Goal: Entertainment & Leisure: Browse casually

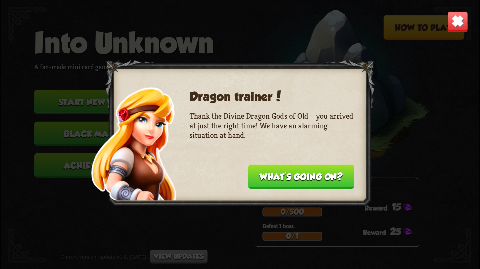
click at [283, 183] on button "What's going on?" at bounding box center [301, 177] width 106 height 24
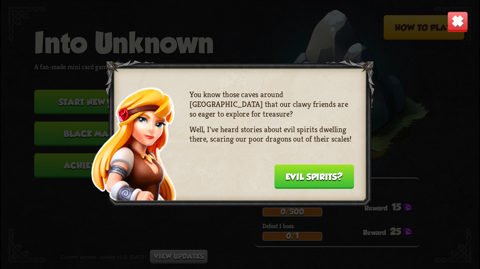
click at [286, 183] on button "Evil spirits?" at bounding box center [314, 177] width 80 height 24
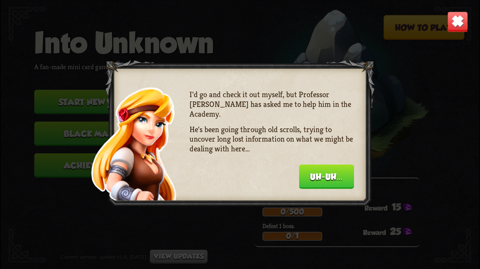
click at [324, 177] on button "Uh-uh..." at bounding box center [326, 177] width 55 height 24
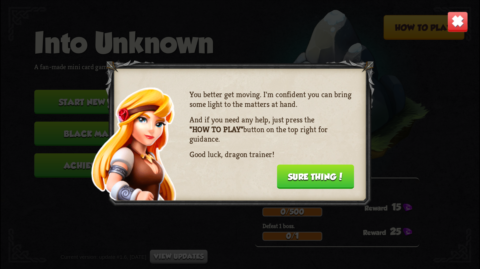
click at [301, 176] on button "Sure thing!" at bounding box center [315, 177] width 77 height 24
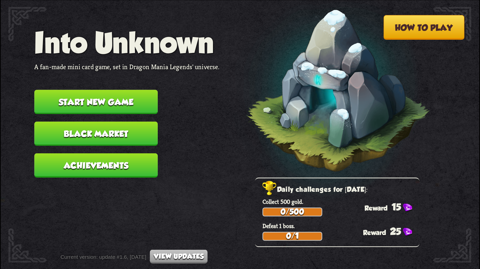
click at [145, 106] on button "Start new game" at bounding box center [96, 102] width 124 height 24
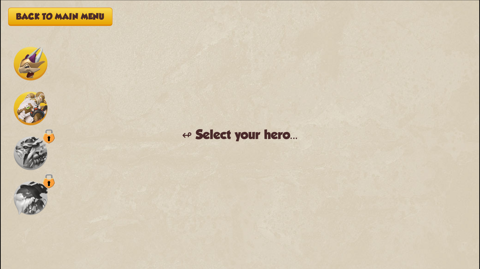
click at [32, 62] on img at bounding box center [31, 64] width 34 height 34
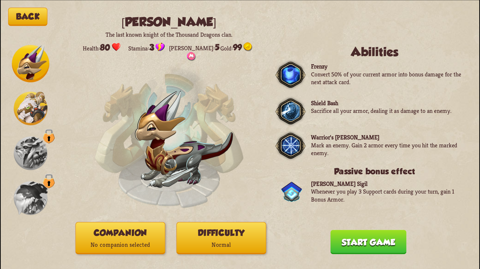
click at [28, 115] on img at bounding box center [31, 109] width 34 height 34
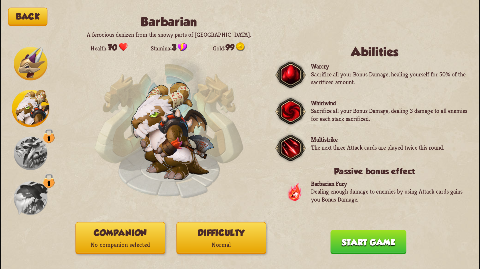
click at [349, 241] on button "Start game" at bounding box center [369, 242] width 76 height 24
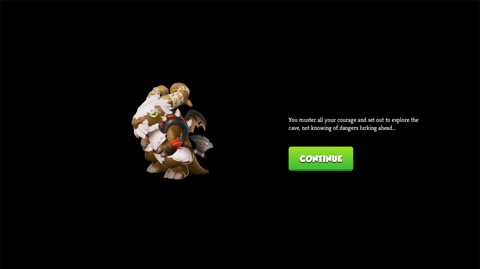
click at [327, 174] on div "Back Barbarian A ferocious denizen from the snowy parts of [GEOGRAPHIC_DATA]. H…" at bounding box center [240, 134] width 479 height 269
click at [320, 165] on button "Continue" at bounding box center [321, 159] width 65 height 24
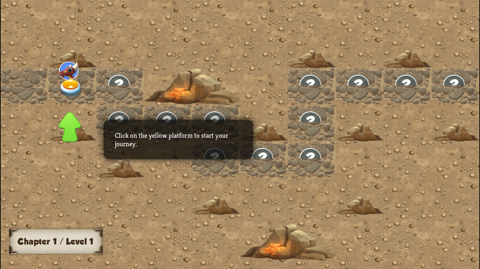
click at [73, 84] on img at bounding box center [71, 88] width 24 height 19
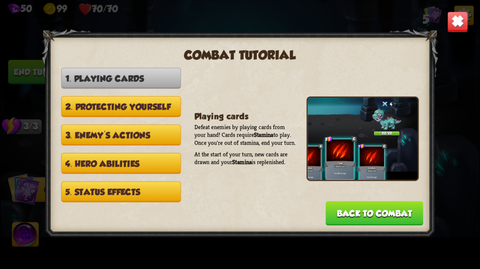
click at [135, 109] on button "2. Protecting yourself" at bounding box center [121, 106] width 120 height 21
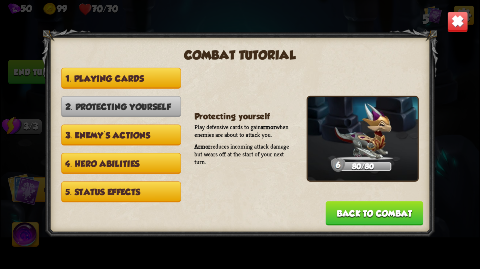
click at [150, 138] on button "3. Enemy's actions" at bounding box center [121, 135] width 120 height 21
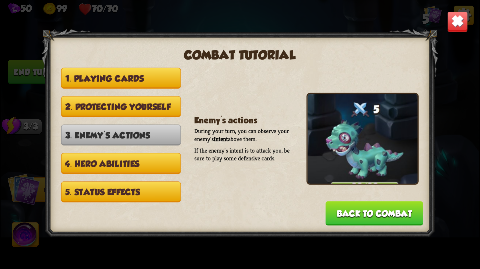
click at [159, 168] on button "4. Hero abilities" at bounding box center [121, 163] width 120 height 21
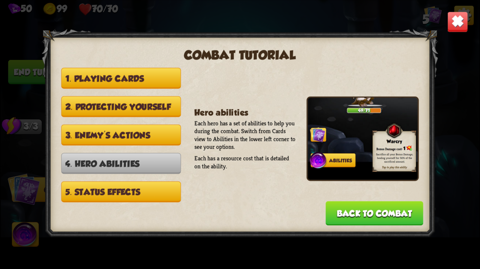
click at [166, 188] on button "5. Status effects" at bounding box center [121, 191] width 120 height 21
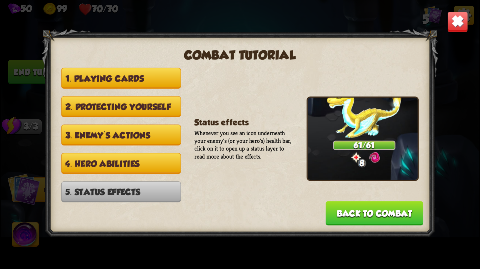
click at [449, 29] on img at bounding box center [457, 21] width 21 height 21
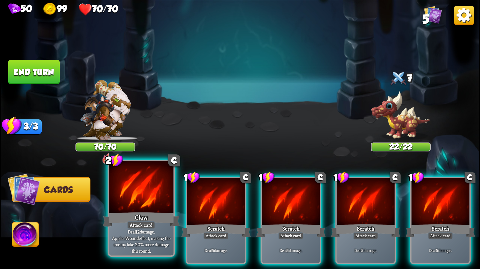
click at [148, 211] on div at bounding box center [141, 188] width 64 height 54
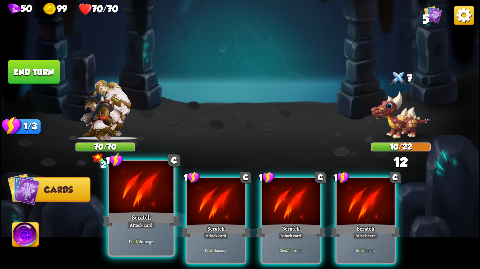
click at [155, 211] on div at bounding box center [141, 188] width 64 height 54
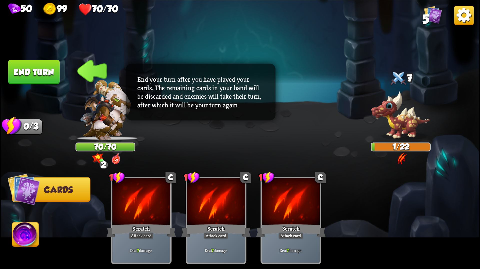
click at [37, 79] on button "End turn" at bounding box center [34, 72] width 52 height 24
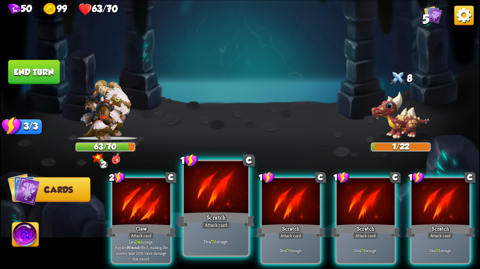
click at [216, 187] on div at bounding box center [216, 188] width 64 height 54
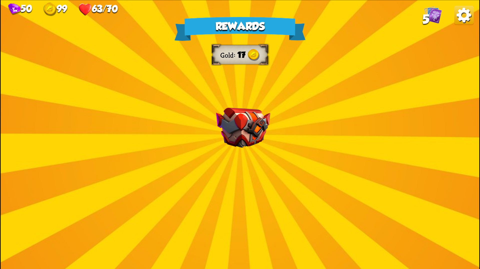
click at [297, 64] on div "Rewards Gold 17 Select a card 1 C Incantation Support card Gain 7 armor. Draw 1…" at bounding box center [240, 134] width 479 height 269
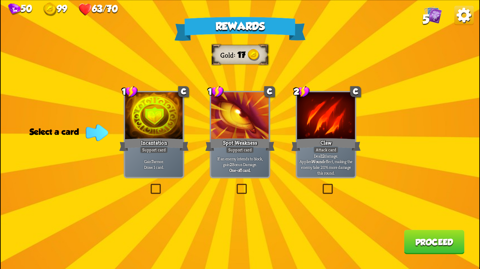
click at [235, 185] on label at bounding box center [235, 185] width 0 height 0
click at [0, 0] on input "checkbox" at bounding box center [0, 0] width 0 height 0
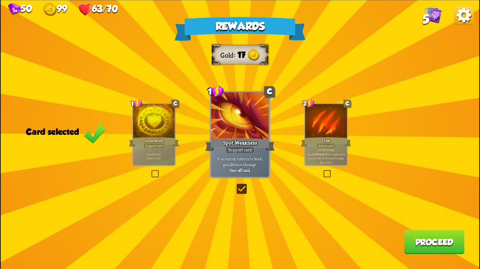
click at [446, 243] on button "Proceed" at bounding box center [434, 242] width 61 height 24
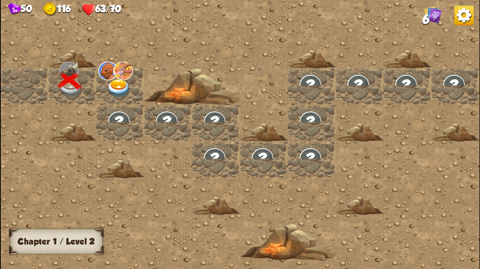
click at [125, 95] on img at bounding box center [119, 88] width 24 height 19
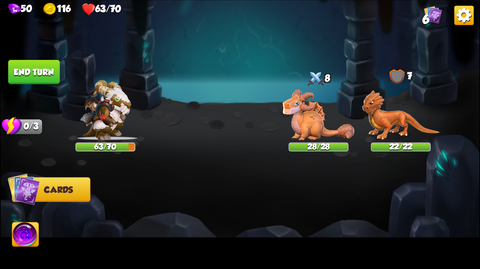
click at [166, 126] on img at bounding box center [240, 134] width 479 height 269
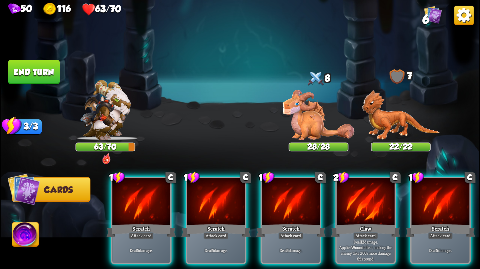
click at [318, 106] on img at bounding box center [319, 115] width 72 height 51
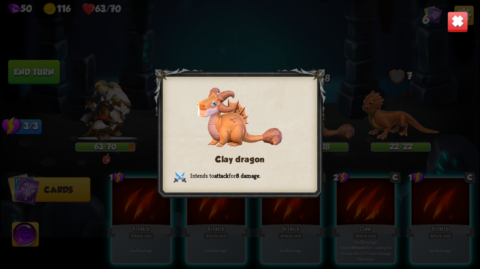
drag, startPoint x: 331, startPoint y: 97, endPoint x: 340, endPoint y: 100, distance: 10.3
click at [331, 97] on div "Clay dragon Intends to attack for 8 damage ." at bounding box center [240, 134] width 479 height 269
drag, startPoint x: 387, startPoint y: 170, endPoint x: 357, endPoint y: 109, distance: 67.6
click at [387, 170] on div "Clay dragon Intends to attack for 8 damage ." at bounding box center [240, 134] width 479 height 269
click at [462, 24] on img at bounding box center [457, 21] width 21 height 21
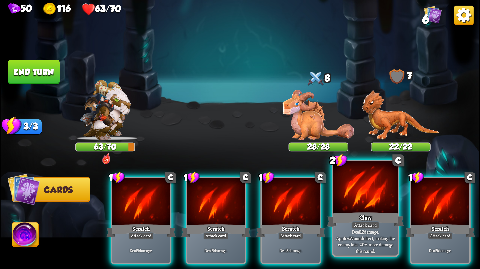
click at [354, 203] on div at bounding box center [366, 188] width 64 height 54
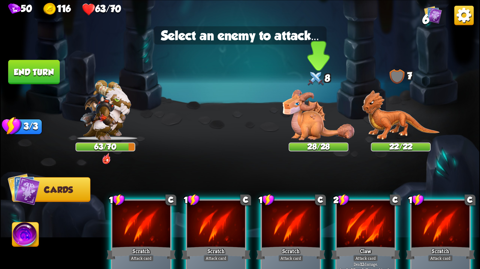
click at [312, 124] on img at bounding box center [319, 115] width 72 height 51
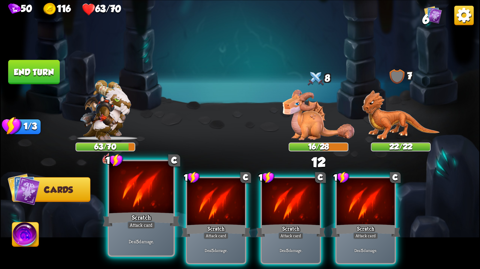
click at [155, 229] on div "Deal 5 damage." at bounding box center [141, 241] width 64 height 28
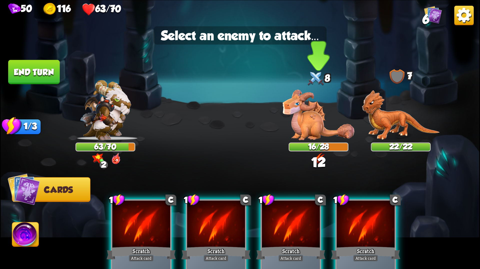
click at [323, 116] on img at bounding box center [319, 115] width 72 height 51
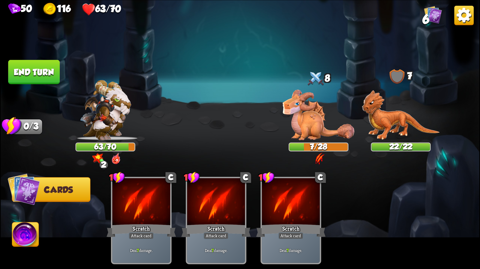
click at [34, 77] on button "End turn" at bounding box center [34, 72] width 52 height 24
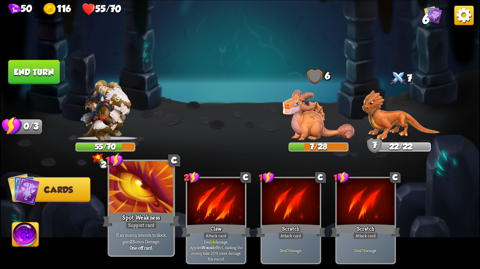
click at [147, 207] on div at bounding box center [141, 188] width 64 height 54
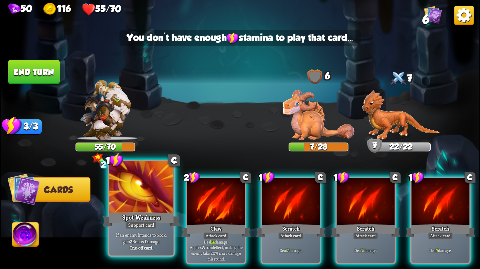
click at [148, 184] on div at bounding box center [141, 188] width 64 height 54
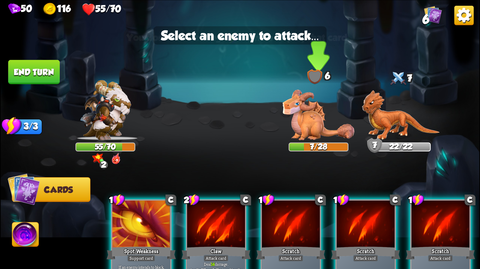
click at [309, 109] on img at bounding box center [319, 115] width 72 height 51
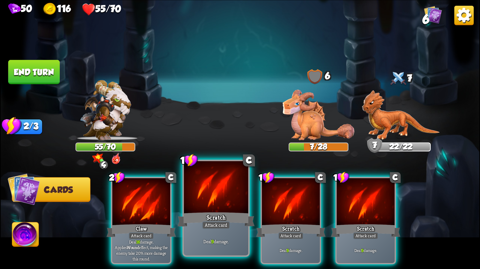
click at [225, 222] on div "Attack card" at bounding box center [216, 226] width 28 height 8
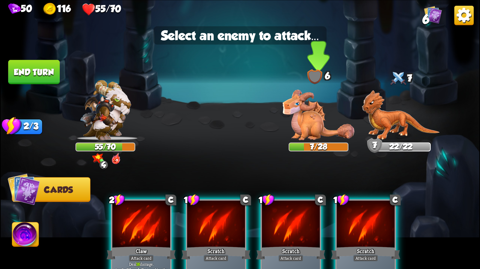
click at [306, 110] on img at bounding box center [319, 115] width 72 height 51
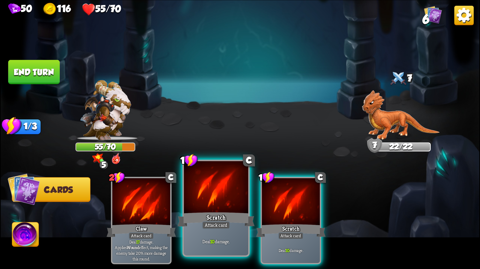
click at [219, 205] on div at bounding box center [216, 188] width 64 height 54
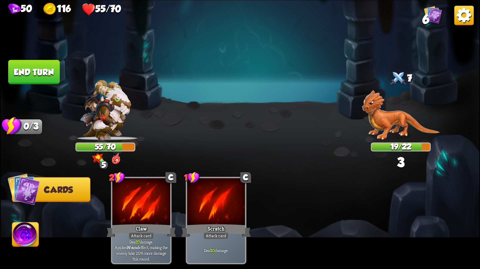
click at [395, 107] on img at bounding box center [401, 115] width 78 height 50
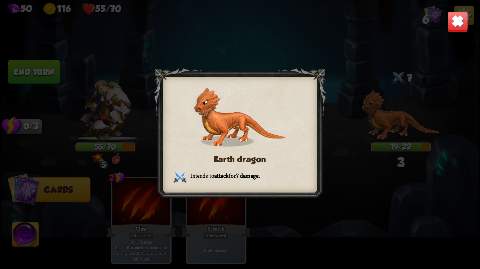
click at [329, 71] on div "Earth dragon Intends to attack for 7 damage ." at bounding box center [240, 134] width 479 height 269
click at [373, 79] on div "Earth dragon Intends to attack for 7 damage ." at bounding box center [240, 134] width 479 height 269
click at [403, 120] on div "Earth dragon Intends to attack for 7 damage ." at bounding box center [240, 134] width 479 height 269
click at [465, 21] on img at bounding box center [457, 21] width 21 height 21
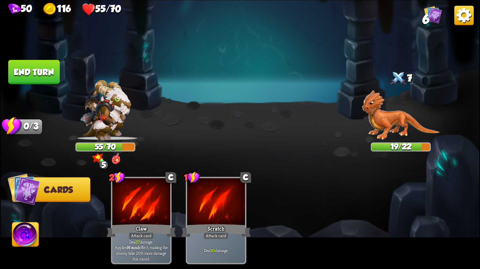
click at [43, 77] on button "End turn" at bounding box center [34, 72] width 52 height 24
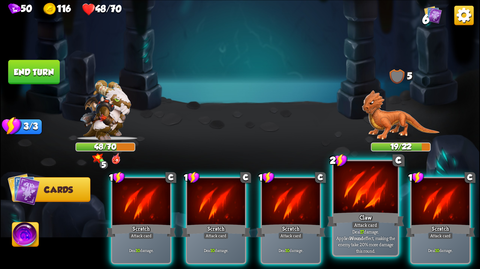
click at [351, 201] on div at bounding box center [366, 188] width 64 height 54
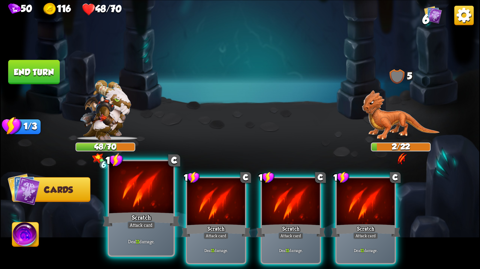
click at [140, 212] on div "Scratch" at bounding box center [141, 219] width 77 height 17
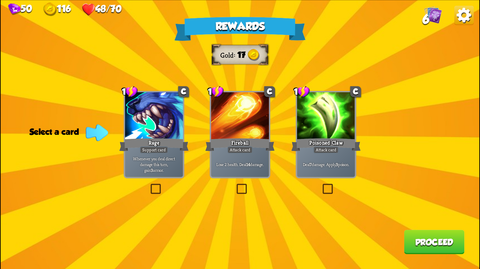
click at [321, 185] on label at bounding box center [321, 185] width 0 height 0
click at [0, 0] on input "checkbox" at bounding box center [0, 0] width 0 height 0
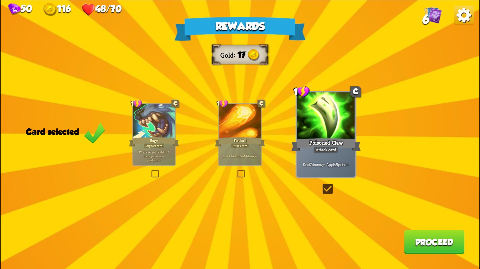
click at [413, 237] on button "Proceed" at bounding box center [434, 242] width 61 height 24
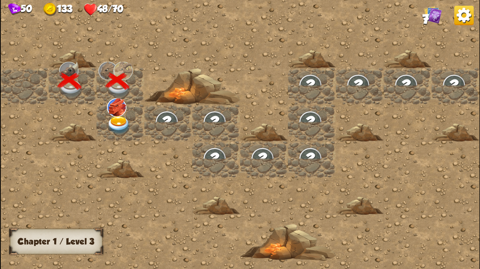
click at [129, 120] on img at bounding box center [119, 125] width 24 height 19
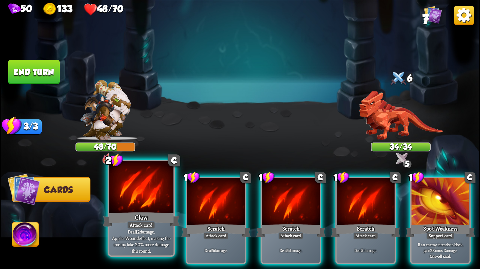
click at [154, 198] on div at bounding box center [141, 188] width 64 height 54
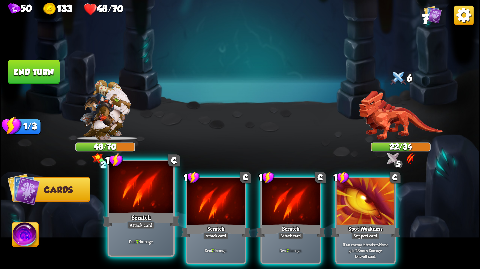
click at [162, 213] on div "Scratch" at bounding box center [141, 219] width 77 height 17
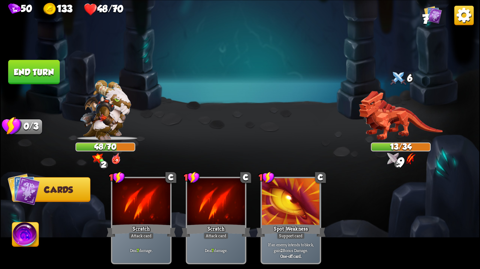
click at [42, 72] on button "End turn" at bounding box center [34, 72] width 52 height 24
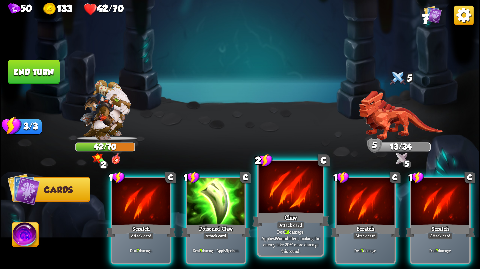
click at [295, 216] on div "Claw" at bounding box center [290, 219] width 77 height 17
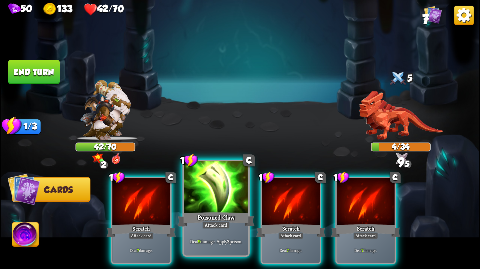
click at [219, 227] on div "Attack card" at bounding box center [216, 226] width 28 height 8
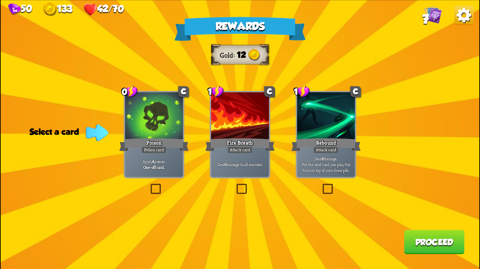
click at [235, 185] on label at bounding box center [235, 185] width 0 height 0
click at [0, 0] on input "checkbox" at bounding box center [0, 0] width 0 height 0
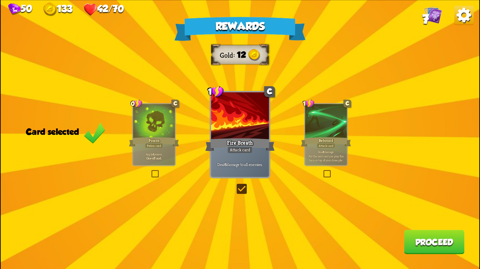
click at [426, 244] on button "Proceed" at bounding box center [434, 242] width 61 height 24
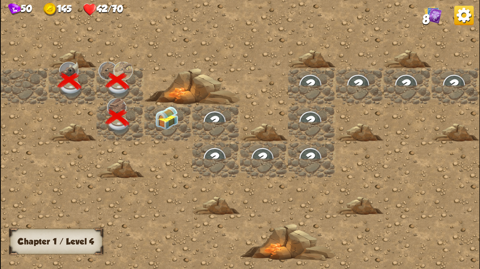
click at [160, 122] on img at bounding box center [167, 118] width 24 height 24
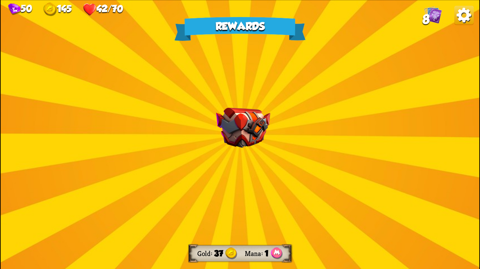
click at [253, 114] on img at bounding box center [243, 128] width 54 height 40
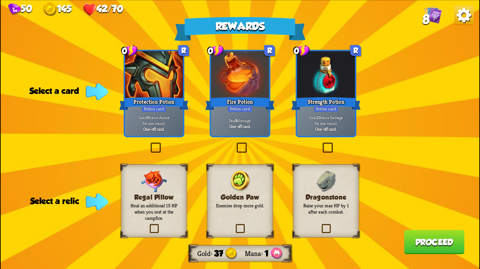
click at [149, 144] on label at bounding box center [149, 144] width 0 height 0
click at [0, 0] on input "checkbox" at bounding box center [0, 0] width 0 height 0
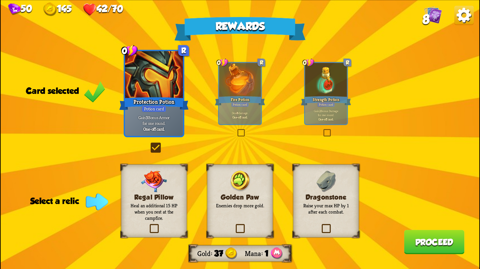
click at [148, 226] on label at bounding box center [148, 226] width 0 height 0
click at [0, 0] on input "checkbox" at bounding box center [0, 0] width 0 height 0
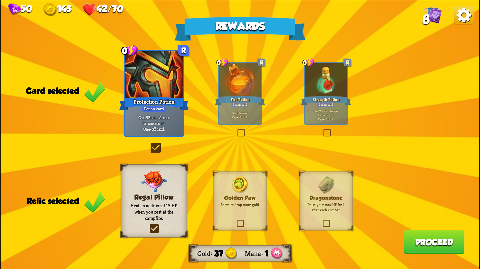
click at [412, 238] on button "Proceed" at bounding box center [434, 242] width 61 height 24
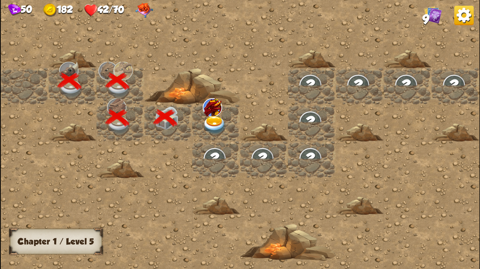
click at [412, 238] on div at bounding box center [312, 135] width 622 height 280
click at [212, 124] on img at bounding box center [215, 125] width 24 height 19
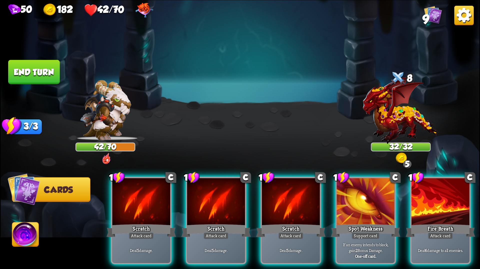
click at [68, 195] on span "Cards" at bounding box center [58, 190] width 29 height 10
click at [68, 194] on span "Cards" at bounding box center [58, 190] width 29 height 10
click at [67, 185] on button "Cards" at bounding box center [51, 189] width 79 height 25
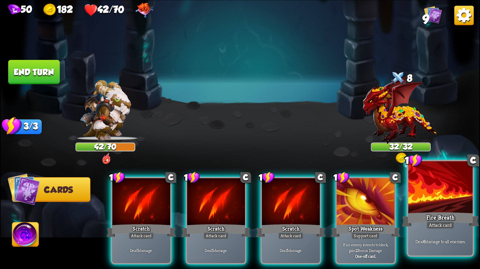
click at [444, 207] on div at bounding box center [440, 188] width 64 height 54
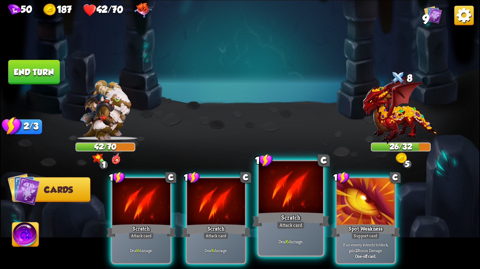
click at [291, 223] on div "Attack card" at bounding box center [291, 226] width 28 height 8
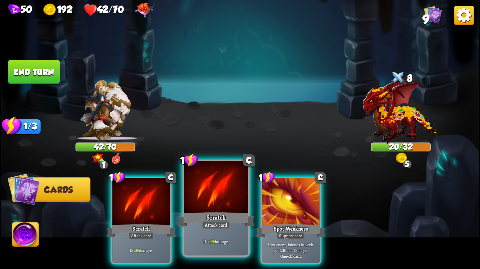
click at [216, 223] on div "Attack card" at bounding box center [216, 226] width 28 height 8
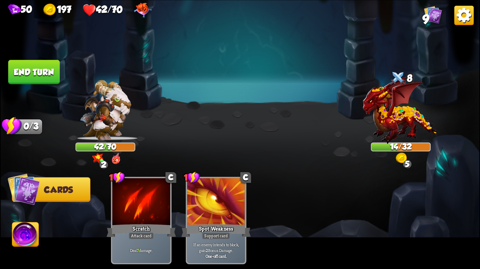
click at [30, 80] on button "End turn" at bounding box center [34, 72] width 52 height 24
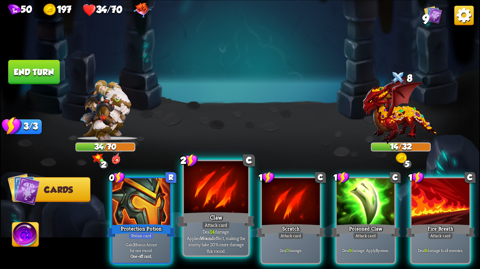
click at [222, 210] on div at bounding box center [216, 188] width 64 height 54
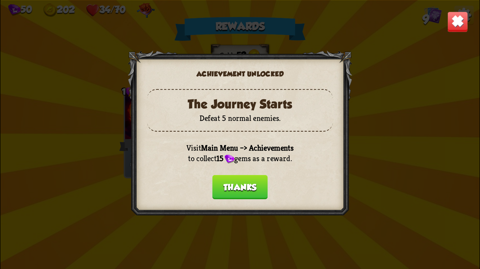
click at [245, 193] on button "Thanks" at bounding box center [239, 187] width 55 height 24
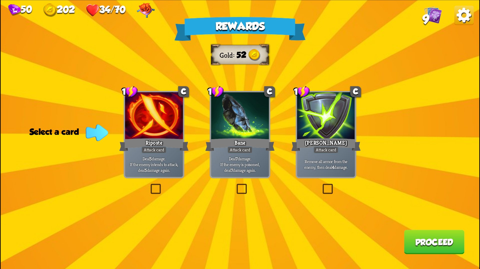
click at [149, 185] on label at bounding box center [149, 185] width 0 height 0
click at [0, 0] on input "checkbox" at bounding box center [0, 0] width 0 height 0
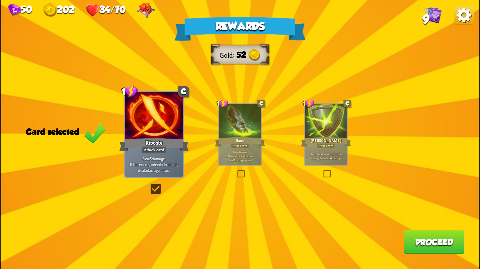
click at [426, 248] on button "Proceed" at bounding box center [434, 242] width 61 height 24
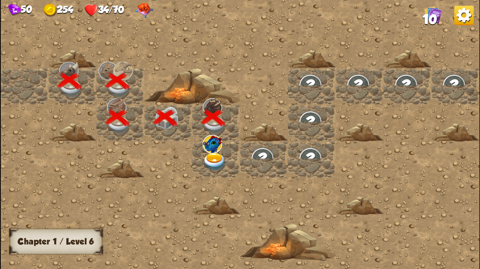
click at [217, 161] on img at bounding box center [215, 162] width 24 height 19
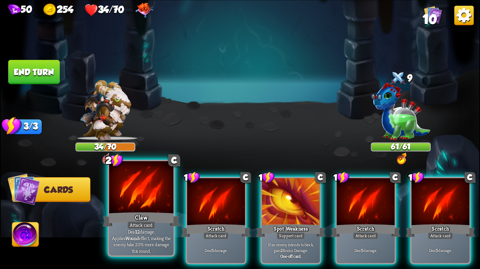
click at [154, 204] on div at bounding box center [141, 188] width 64 height 54
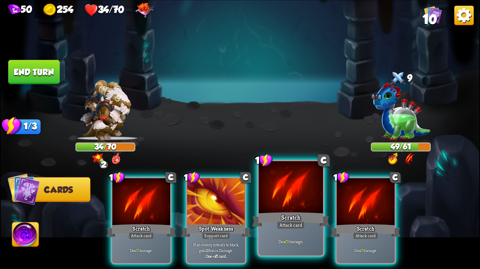
click at [285, 211] on div at bounding box center [291, 188] width 64 height 54
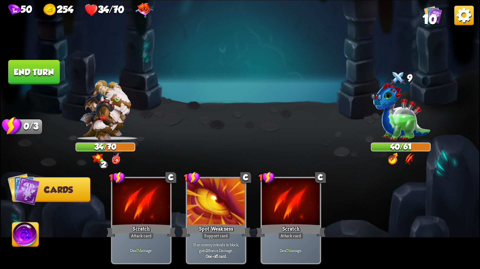
click at [45, 80] on button "End turn" at bounding box center [34, 72] width 52 height 24
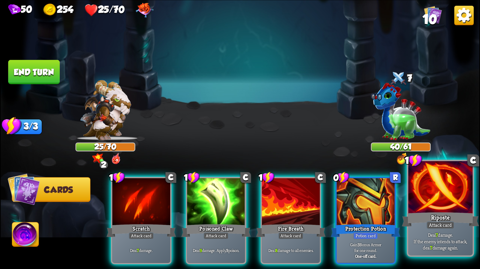
click at [423, 192] on div at bounding box center [440, 188] width 64 height 54
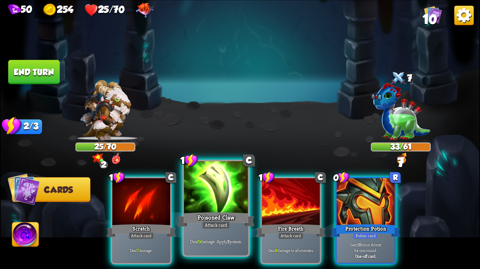
click at [232, 220] on div "Poisoned Claw" at bounding box center [216, 219] width 77 height 17
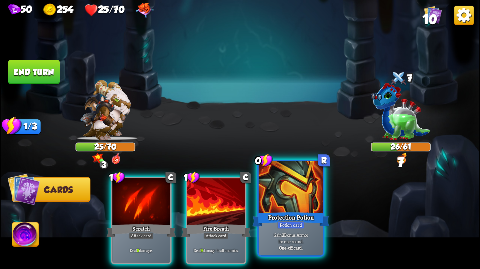
click at [284, 220] on div "Protection Potion" at bounding box center [290, 219] width 77 height 17
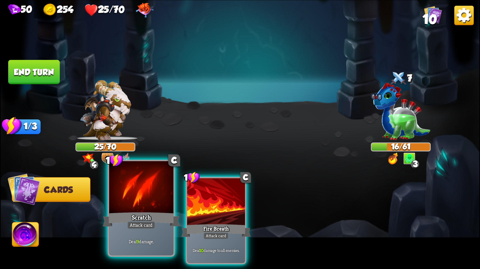
click at [144, 221] on div "Scratch" at bounding box center [141, 219] width 77 height 17
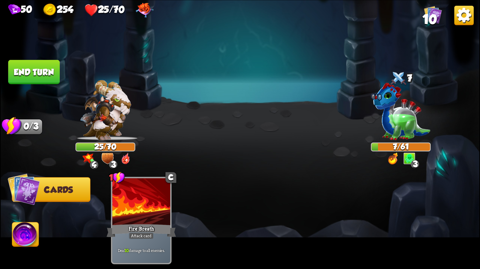
click at [43, 80] on button "End turn" at bounding box center [34, 72] width 52 height 24
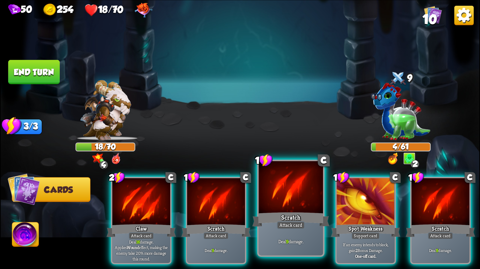
click at [317, 222] on div "Scratch" at bounding box center [290, 219] width 77 height 17
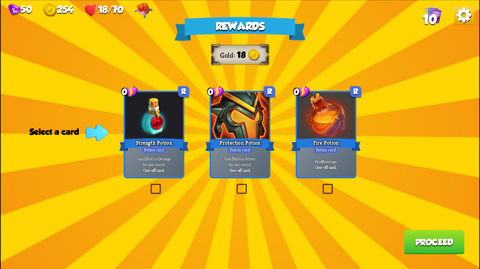
click at [235, 185] on label at bounding box center [235, 185] width 0 height 0
click at [0, 0] on input "checkbox" at bounding box center [0, 0] width 0 height 0
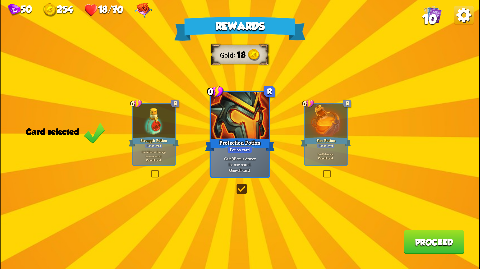
click at [429, 247] on button "Proceed" at bounding box center [434, 242] width 61 height 24
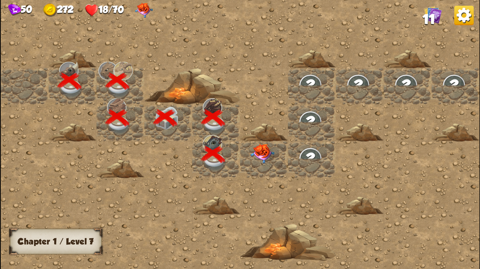
click at [261, 164] on div at bounding box center [264, 159] width 48 height 37
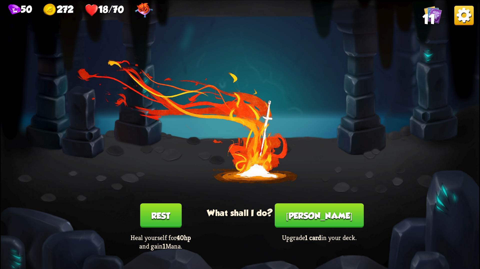
click at [163, 217] on button "Rest" at bounding box center [161, 216] width 42 height 24
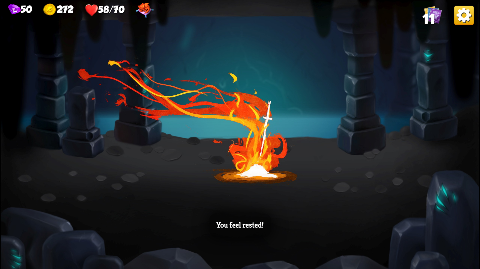
click at [224, 205] on div "You feel rested!" at bounding box center [240, 134] width 479 height 269
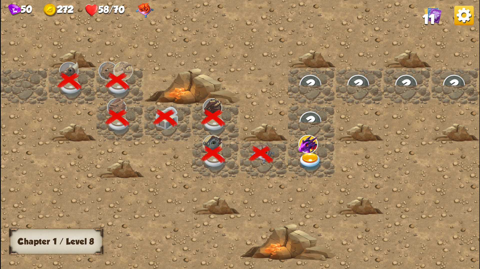
click at [308, 161] on img at bounding box center [310, 162] width 24 height 19
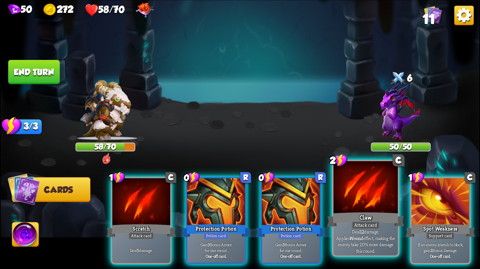
click at [359, 201] on div at bounding box center [366, 188] width 64 height 54
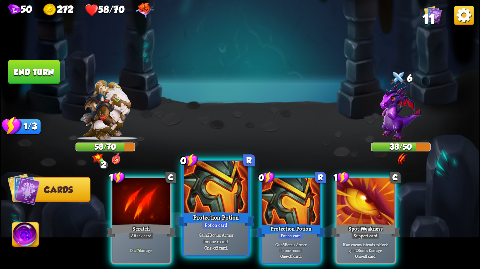
click at [191, 211] on div "Protection Potion" at bounding box center [216, 219] width 77 height 17
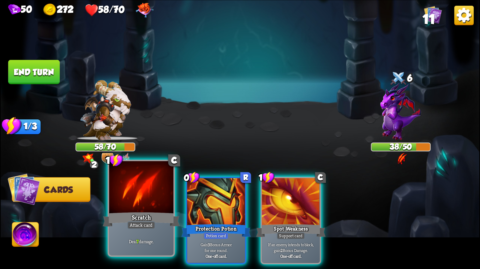
click at [136, 220] on div "Scratch" at bounding box center [141, 219] width 77 height 17
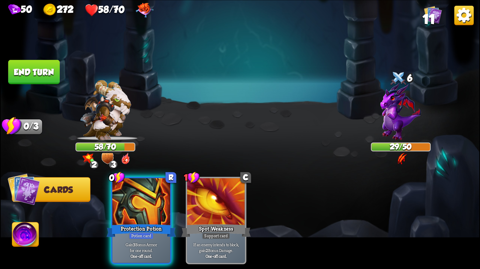
click at [38, 73] on button "End turn" at bounding box center [34, 72] width 52 height 24
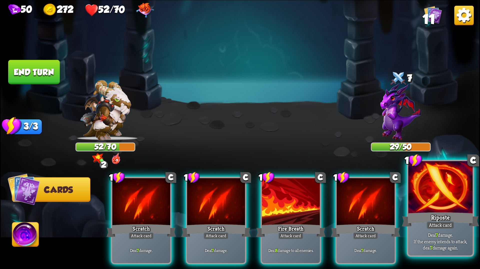
click at [427, 206] on div at bounding box center [440, 188] width 64 height 54
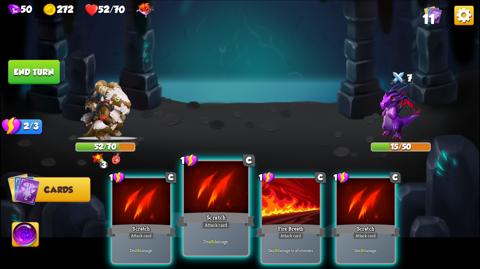
click at [208, 213] on div "Scratch" at bounding box center [216, 219] width 77 height 17
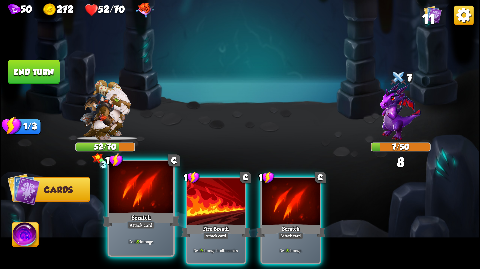
click at [149, 214] on div "Scratch" at bounding box center [141, 219] width 77 height 17
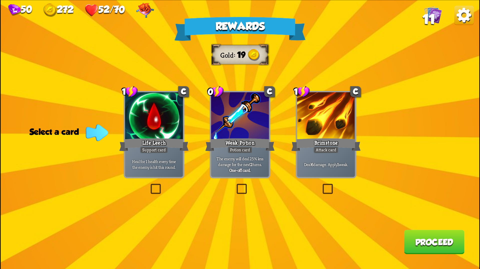
click at [149, 185] on label at bounding box center [149, 185] width 0 height 0
click at [0, 0] on input "checkbox" at bounding box center [0, 0] width 0 height 0
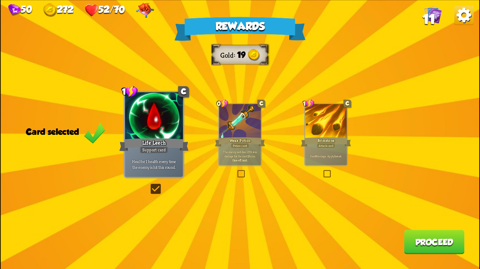
click at [427, 247] on button "Proceed" at bounding box center [434, 242] width 61 height 24
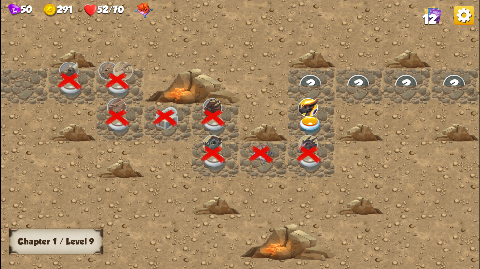
click at [304, 123] on img at bounding box center [310, 125] width 24 height 19
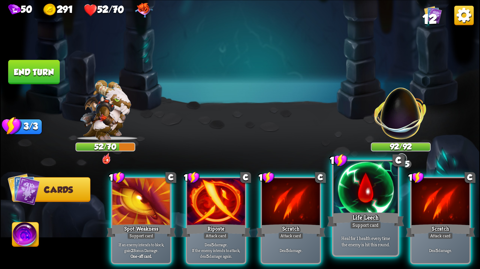
click at [349, 207] on div at bounding box center [366, 188] width 64 height 54
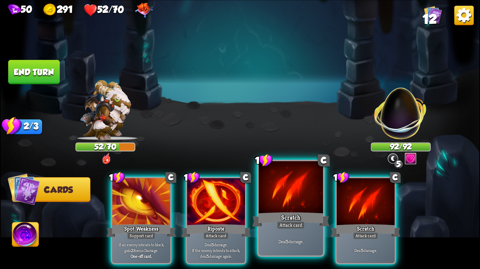
click at [317, 212] on div "Scratch" at bounding box center [290, 219] width 77 height 17
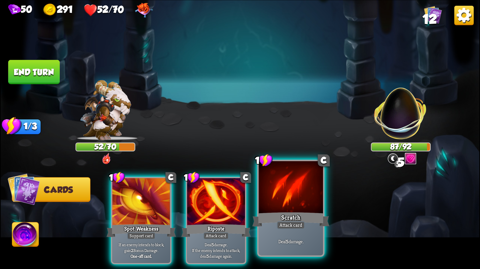
click at [312, 211] on div "Scratch" at bounding box center [290, 219] width 77 height 17
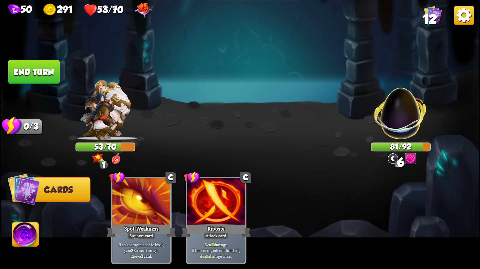
drag, startPoint x: 17, startPoint y: 96, endPoint x: 28, endPoint y: 88, distance: 13.9
click at [17, 96] on img at bounding box center [240, 134] width 479 height 269
click at [44, 77] on button "End turn" at bounding box center [34, 72] width 52 height 24
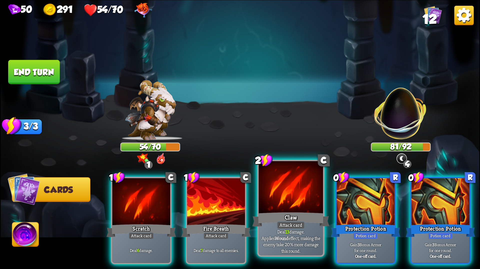
click at [294, 196] on div at bounding box center [291, 188] width 64 height 54
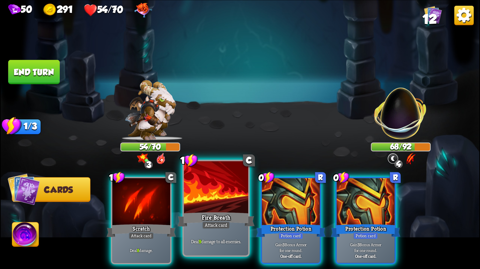
click at [201, 207] on div at bounding box center [216, 188] width 64 height 54
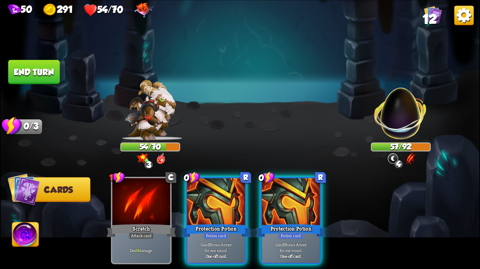
click at [45, 66] on button "End turn" at bounding box center [34, 72] width 52 height 24
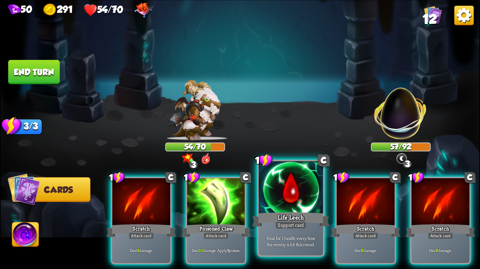
click at [274, 216] on div "Life Leech" at bounding box center [290, 219] width 77 height 17
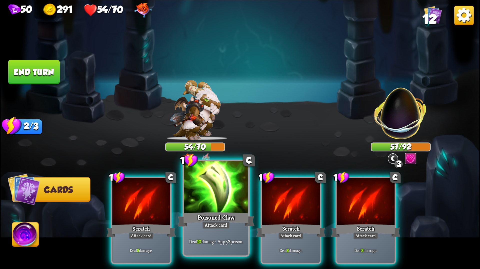
click at [225, 216] on div "Poisoned Claw" at bounding box center [216, 219] width 77 height 17
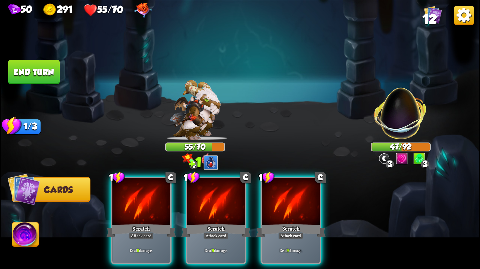
click at [225, 223] on div "Scratch" at bounding box center [216, 231] width 70 height 16
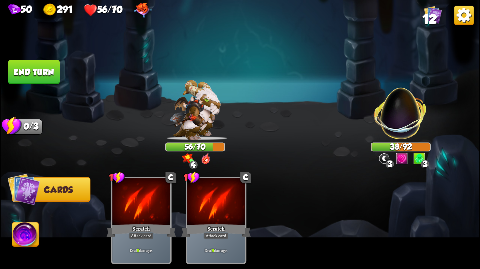
click at [28, 74] on button "End turn" at bounding box center [34, 72] width 52 height 24
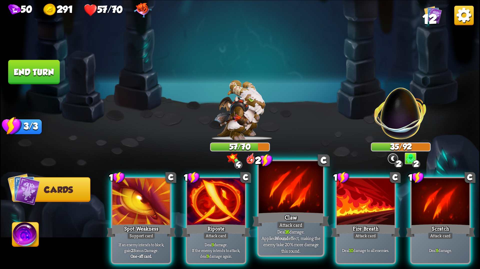
click at [299, 208] on div at bounding box center [291, 188] width 64 height 54
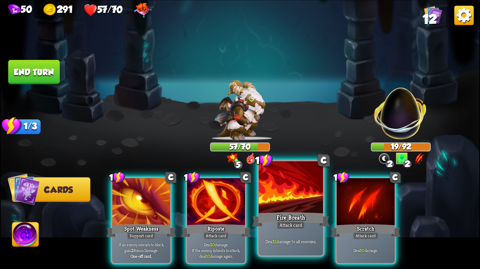
click at [300, 210] on div at bounding box center [291, 188] width 64 height 54
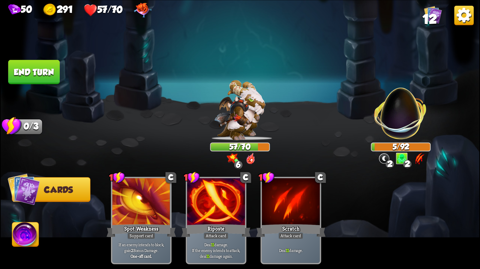
click at [36, 77] on button "End turn" at bounding box center [34, 72] width 53 height 25
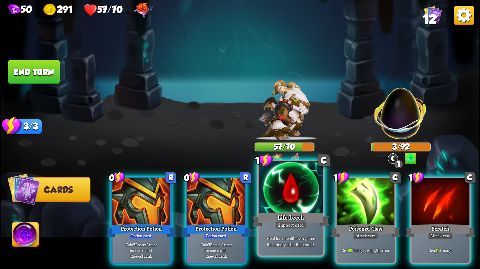
click at [299, 209] on div at bounding box center [291, 188] width 64 height 54
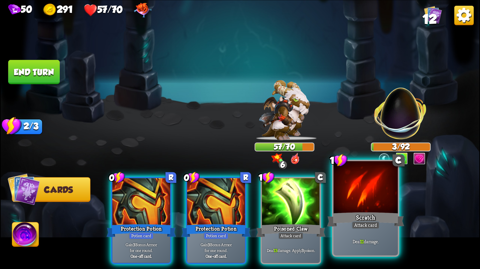
click at [366, 216] on div "Scratch" at bounding box center [365, 219] width 77 height 17
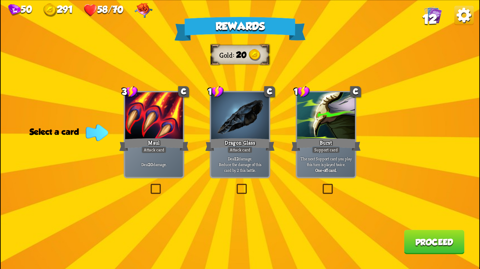
click at [242, 181] on div "Rewards Gold 20 Select a card 3 C Maul Attack card Deal 20 damage. 1 C Dragon G…" at bounding box center [240, 134] width 479 height 269
click at [235, 185] on label at bounding box center [235, 185] width 0 height 0
click at [0, 0] on input "checkbox" at bounding box center [0, 0] width 0 height 0
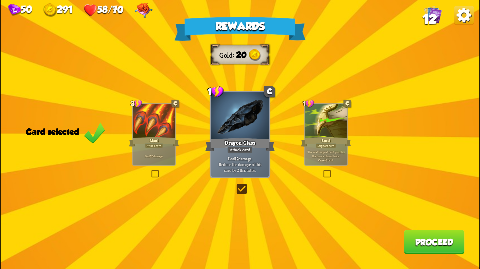
click at [430, 239] on button "Proceed" at bounding box center [434, 242] width 61 height 24
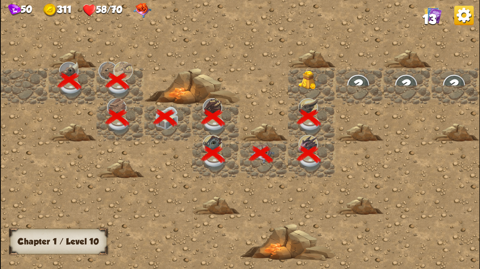
click at [300, 84] on img at bounding box center [310, 81] width 24 height 20
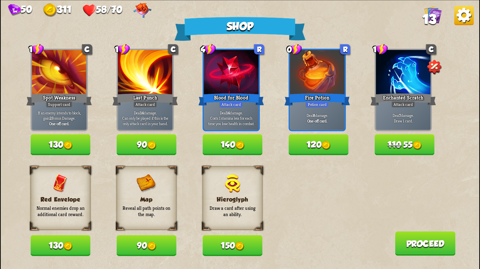
click at [398, 146] on span "110" at bounding box center [395, 145] width 14 height 10
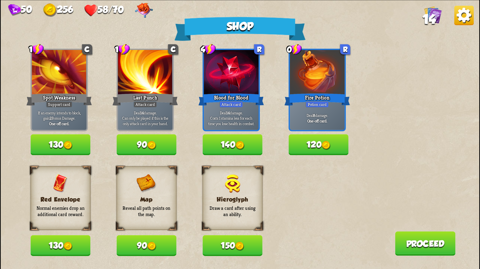
click at [72, 251] on img at bounding box center [68, 246] width 9 height 9
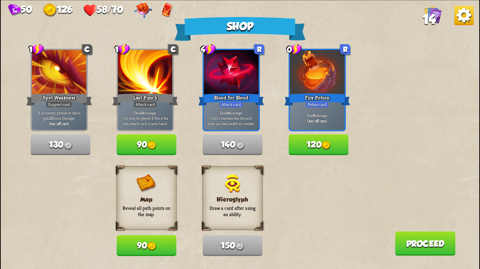
click at [416, 240] on button "Proceed" at bounding box center [425, 244] width 61 height 24
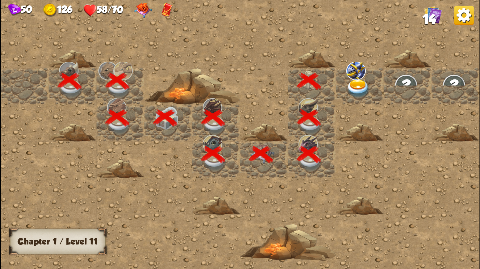
scroll to position [0, 96]
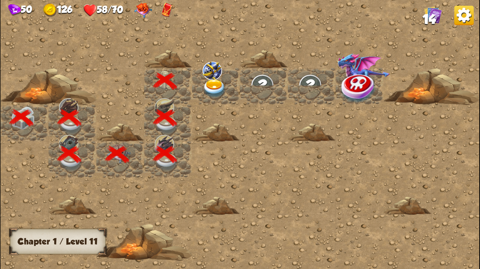
click at [222, 79] on img at bounding box center [215, 88] width 24 height 19
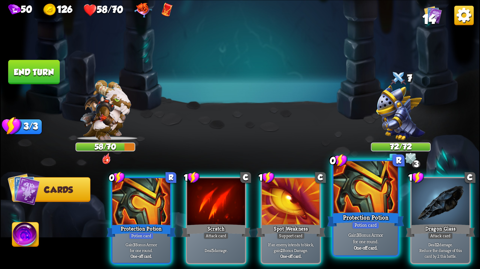
click at [353, 211] on div "Protection Potion" at bounding box center [365, 219] width 77 height 17
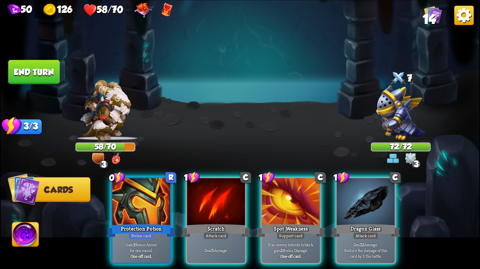
click at [358, 210] on div at bounding box center [366, 202] width 58 height 49
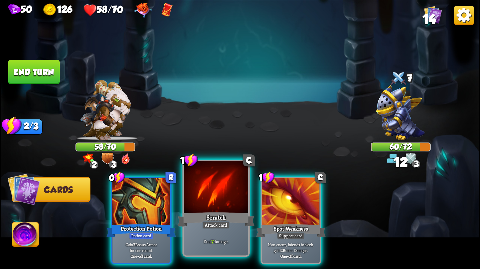
click at [225, 209] on div at bounding box center [216, 188] width 64 height 54
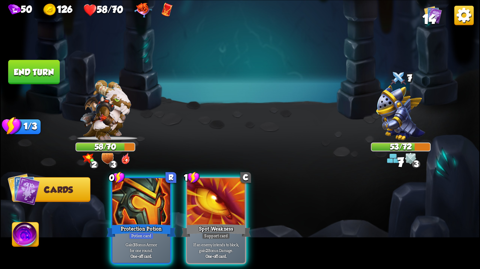
click at [47, 79] on button "End turn" at bounding box center [34, 72] width 52 height 24
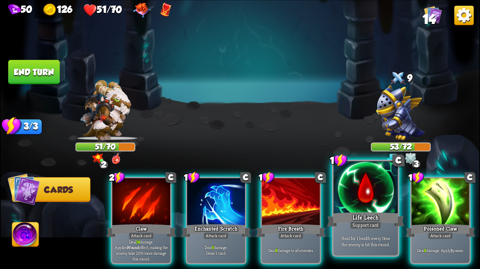
click at [344, 196] on div at bounding box center [366, 188] width 64 height 54
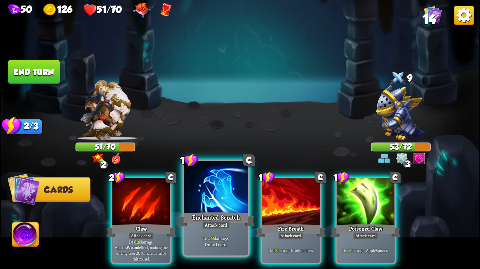
click at [208, 210] on div at bounding box center [216, 188] width 64 height 54
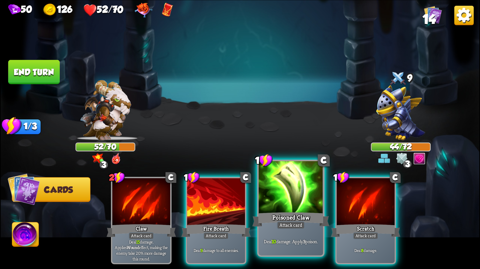
click at [279, 215] on div "Poisoned Claw" at bounding box center [290, 219] width 77 height 17
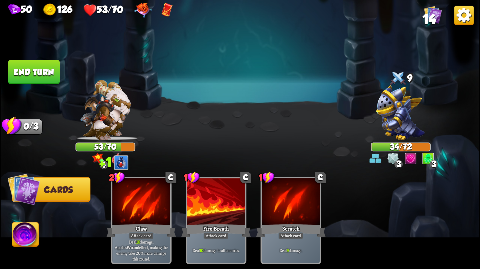
click at [42, 78] on button "End turn" at bounding box center [34, 72] width 52 height 24
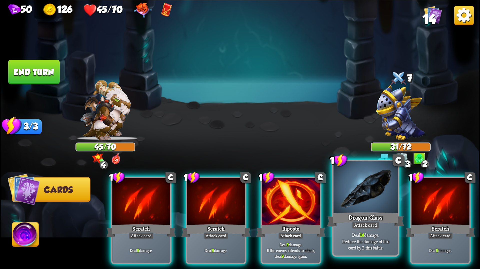
click at [342, 199] on div at bounding box center [366, 188] width 64 height 54
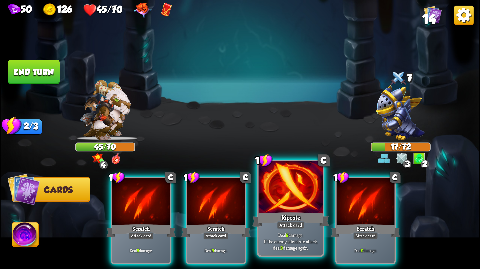
click at [297, 205] on div at bounding box center [291, 188] width 64 height 54
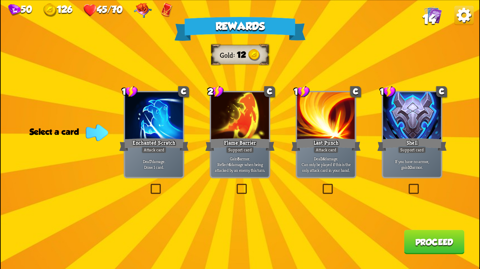
click at [246, 194] on div "Rewards Gold 12 Select a card 1 C Enchanted Scratch Attack card Deal 7 damage. …" at bounding box center [240, 134] width 479 height 269
click at [235, 185] on label at bounding box center [235, 185] width 0 height 0
click at [0, 0] on input "checkbox" at bounding box center [0, 0] width 0 height 0
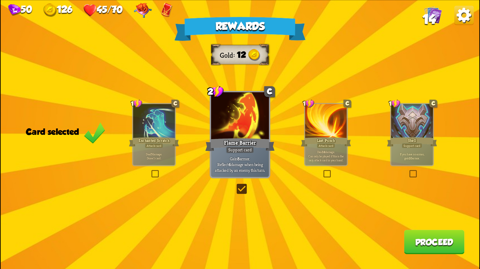
click at [428, 249] on button "Proceed" at bounding box center [434, 242] width 61 height 24
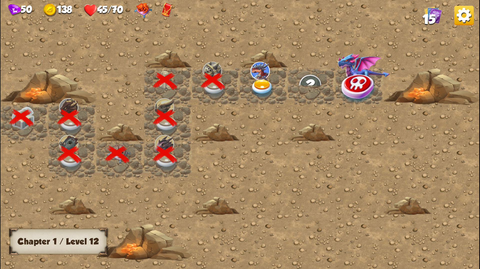
click at [265, 83] on img at bounding box center [263, 88] width 24 height 19
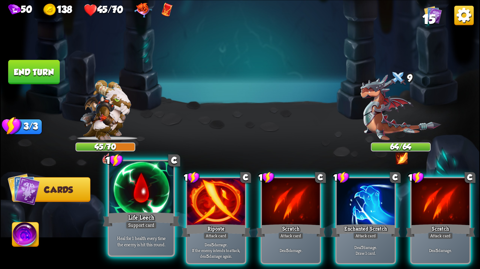
click at [162, 207] on div at bounding box center [141, 188] width 64 height 54
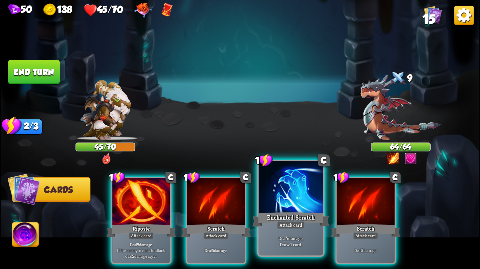
click at [278, 211] on div "Enchanted Scratch" at bounding box center [290, 219] width 77 height 17
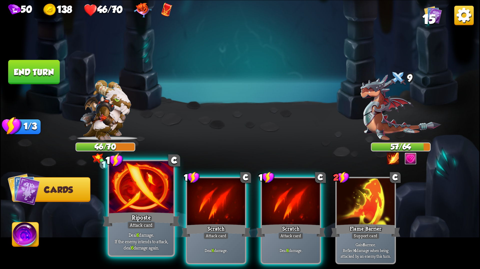
click at [153, 209] on div at bounding box center [141, 188] width 64 height 54
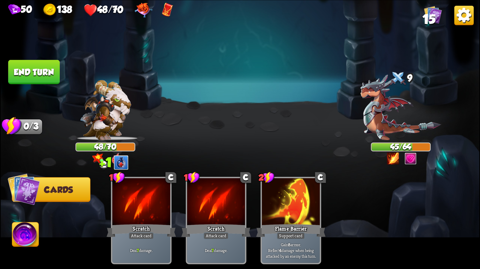
click at [44, 78] on button "End turn" at bounding box center [34, 72] width 52 height 24
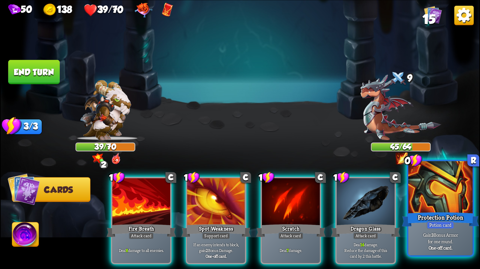
click at [424, 219] on div "Protection Potion" at bounding box center [440, 219] width 77 height 17
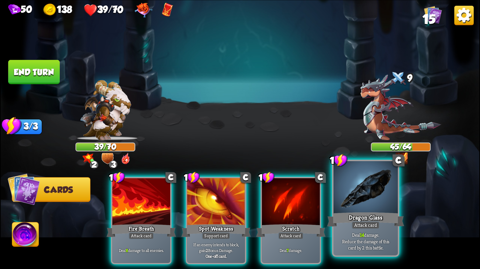
click at [366, 216] on div "Dragon Glass" at bounding box center [365, 219] width 77 height 17
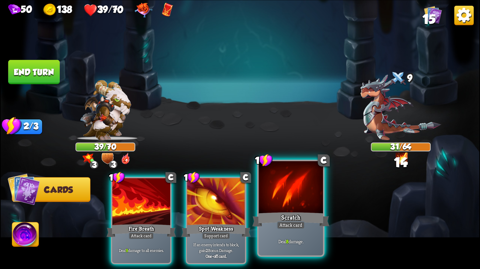
click at [308, 219] on div "Scratch" at bounding box center [290, 219] width 77 height 17
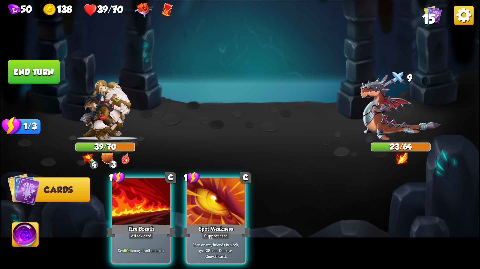
click at [50, 76] on button "End turn" at bounding box center [34, 72] width 52 height 24
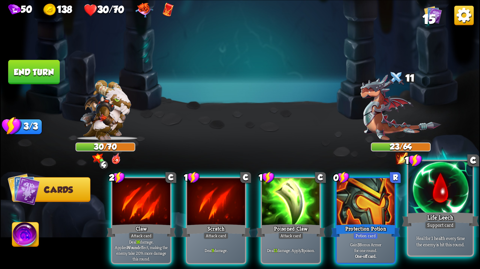
click at [425, 207] on div at bounding box center [440, 188] width 64 height 54
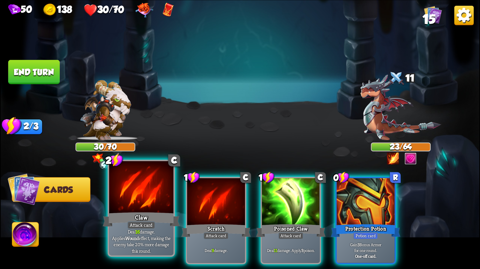
click at [161, 217] on div "Claw" at bounding box center [141, 219] width 77 height 17
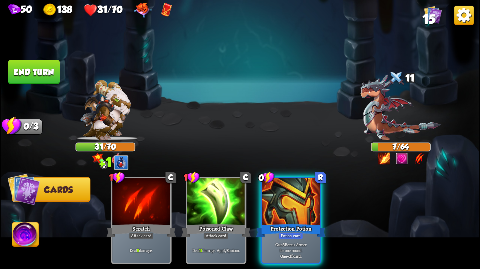
click at [48, 77] on button "End turn" at bounding box center [34, 72] width 52 height 24
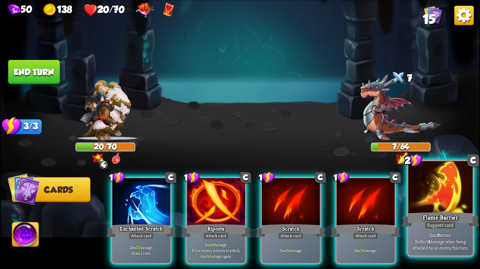
click at [442, 218] on div "Flame Barrier" at bounding box center [440, 219] width 77 height 17
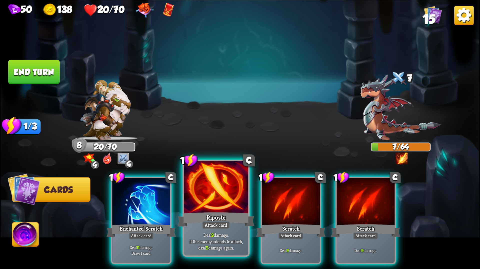
click at [223, 218] on div "Riposte" at bounding box center [216, 219] width 77 height 17
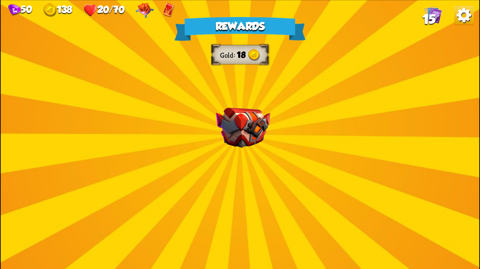
click at [242, 139] on img at bounding box center [243, 128] width 54 height 40
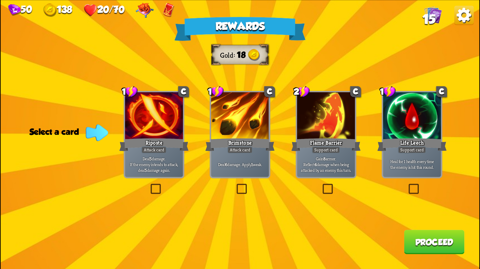
drag, startPoint x: 323, startPoint y: 183, endPoint x: 369, endPoint y: 220, distance: 59.1
click at [369, 220] on div "Rewards Gold 18 Select a card 1 C Riposte Attack card Deal 5 damage. If the ene…" at bounding box center [240, 134] width 479 height 269
click at [407, 185] on label at bounding box center [407, 185] width 0 height 0
click at [0, 0] on input "checkbox" at bounding box center [0, 0] width 0 height 0
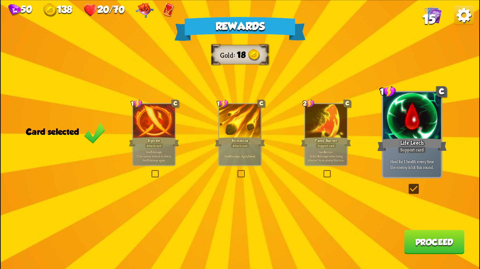
click at [409, 245] on button "Proceed" at bounding box center [434, 242] width 61 height 24
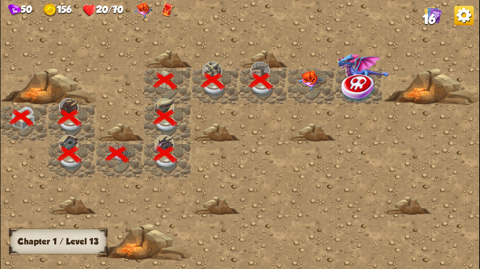
click at [320, 82] on img at bounding box center [310, 81] width 24 height 20
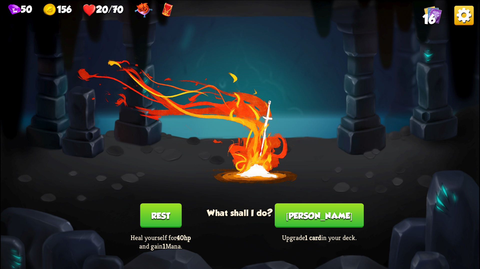
click at [167, 220] on button "Rest" at bounding box center [161, 216] width 42 height 24
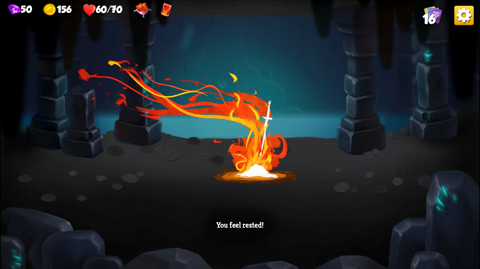
click at [214, 228] on div "You feel rested!" at bounding box center [240, 225] width 62 height 24
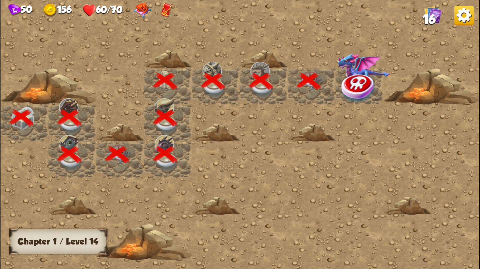
click at [370, 77] on img at bounding box center [359, 87] width 36 height 31
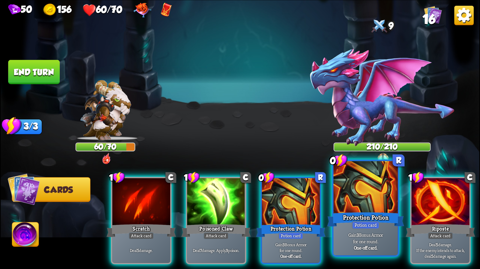
click at [378, 214] on div "Protection Potion" at bounding box center [365, 219] width 77 height 17
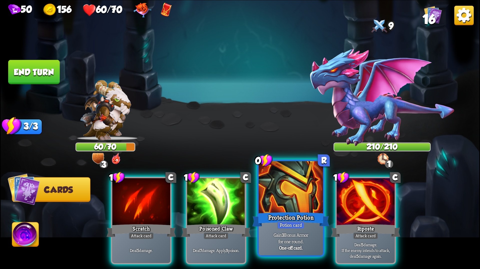
click at [288, 217] on div "Protection Potion" at bounding box center [290, 219] width 77 height 17
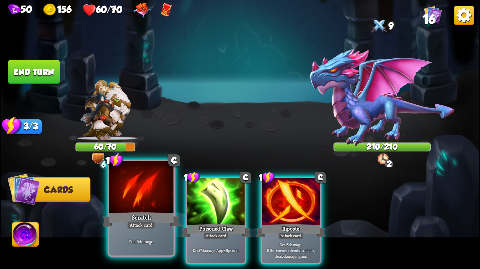
click at [171, 230] on div "Deal 5 damage." at bounding box center [141, 241] width 64 height 28
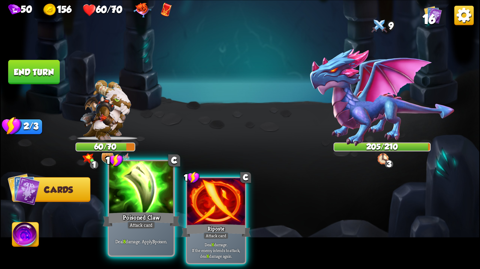
click at [164, 226] on div "Poisoned Claw" at bounding box center [141, 219] width 77 height 17
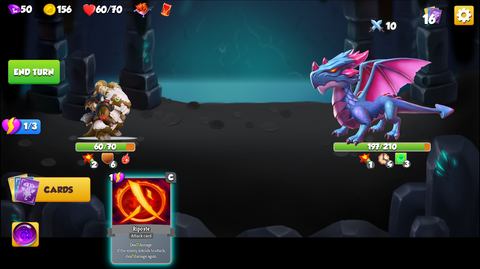
click at [164, 226] on div "Riposte" at bounding box center [142, 231] width 70 height 16
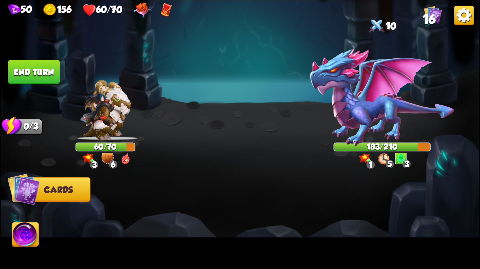
click at [27, 74] on button "End turn" at bounding box center [34, 72] width 52 height 24
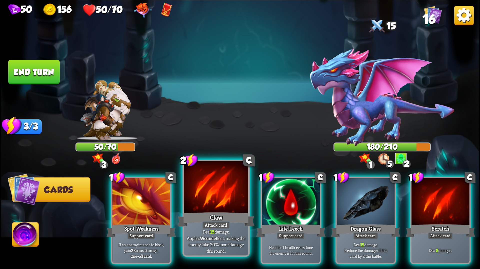
click at [231, 232] on p "Deal 15 damage. Applies Wound effect, making the enemy take 20% more damage thi…" at bounding box center [216, 242] width 61 height 26
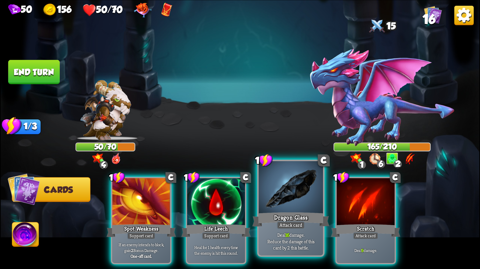
click at [279, 230] on div "Deal 16 damage. Reduce the damage of this card by 2 this battle." at bounding box center [291, 241] width 64 height 28
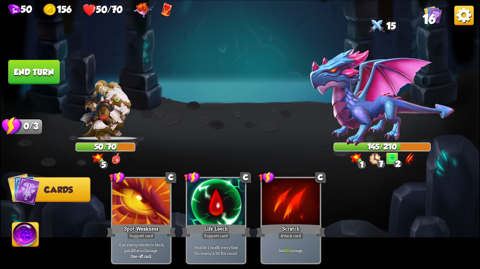
click at [48, 73] on button "End turn" at bounding box center [34, 72] width 52 height 24
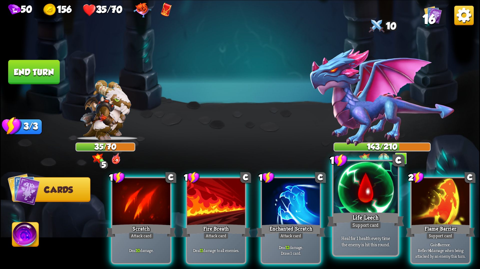
click at [372, 211] on div at bounding box center [366, 188] width 64 height 54
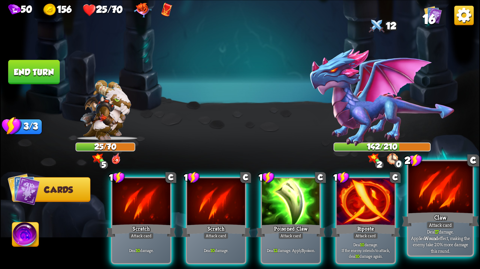
click at [425, 216] on div "Claw" at bounding box center [440, 219] width 77 height 17
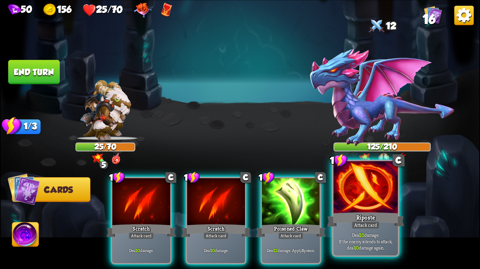
click at [368, 214] on div "Riposte" at bounding box center [365, 219] width 77 height 17
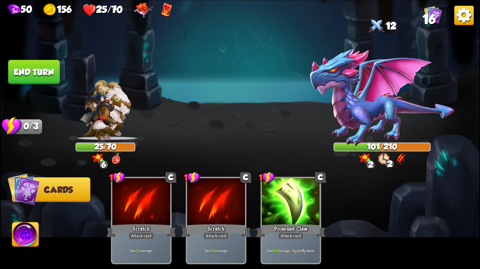
click at [47, 74] on button "End turn" at bounding box center [34, 72] width 52 height 25
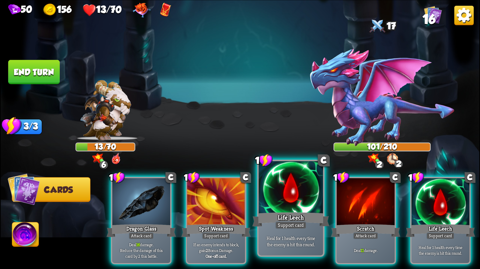
click at [298, 213] on div "Life Leech" at bounding box center [290, 219] width 77 height 17
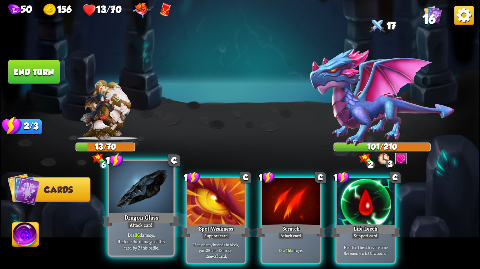
click at [137, 222] on div "Attack card" at bounding box center [141, 226] width 28 height 8
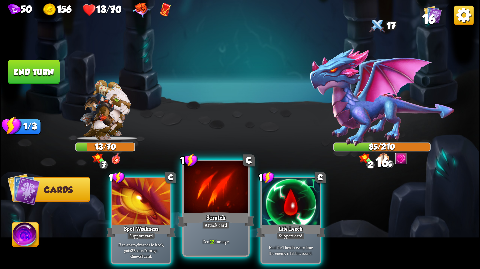
click at [227, 216] on div "Scratch" at bounding box center [216, 219] width 77 height 17
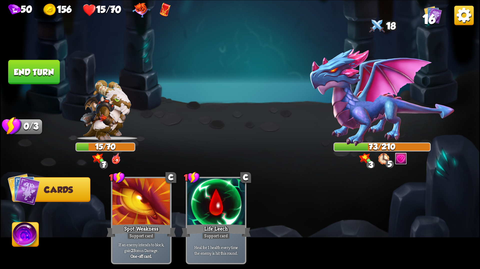
click at [30, 87] on img at bounding box center [240, 134] width 479 height 269
click at [37, 82] on button "End turn" at bounding box center [34, 72] width 52 height 24
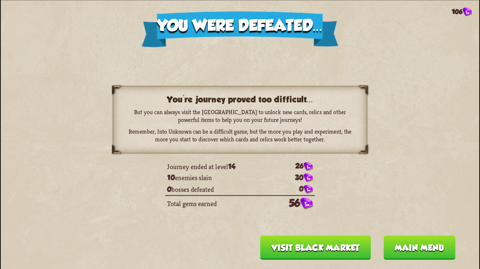
click at [337, 244] on button "Visit Black Market" at bounding box center [315, 248] width 111 height 24
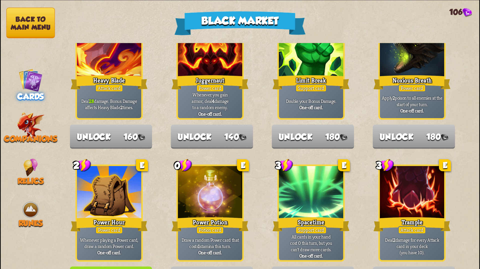
scroll to position [520, 0]
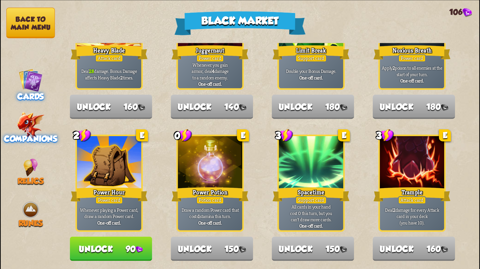
click at [29, 131] on img at bounding box center [31, 125] width 28 height 27
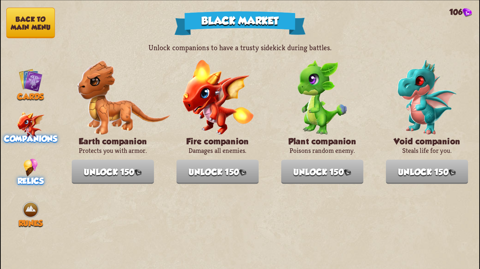
click at [24, 172] on img at bounding box center [31, 168] width 15 height 18
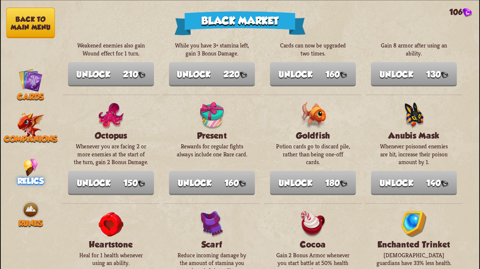
scroll to position [350, 0]
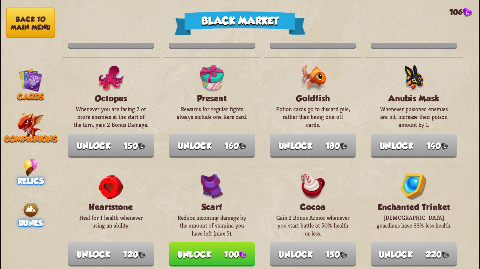
click at [27, 205] on img at bounding box center [31, 210] width 18 height 18
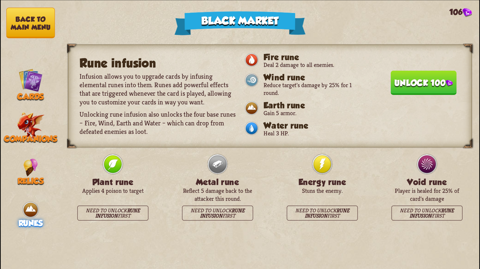
click at [38, 24] on button "Back to main menu" at bounding box center [30, 23] width 49 height 31
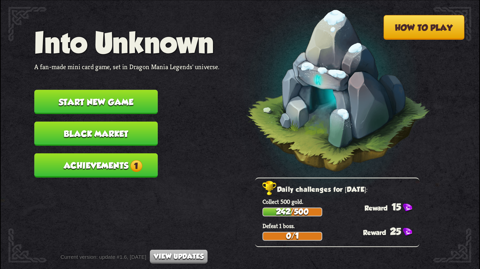
click at [119, 163] on button "Achievements 1" at bounding box center [96, 165] width 124 height 24
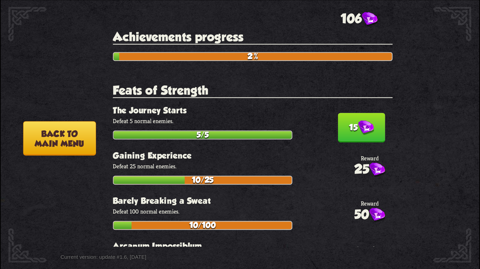
click at [348, 123] on button "15" at bounding box center [361, 128] width 47 height 30
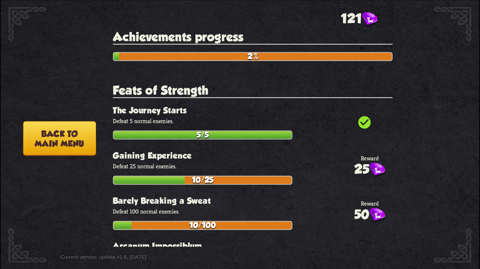
click at [61, 137] on button "Back to main menu" at bounding box center [59, 138] width 73 height 35
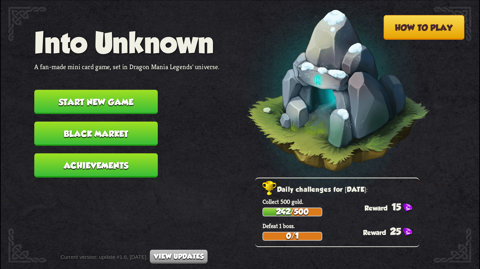
click at [116, 135] on button "Black Market" at bounding box center [96, 134] width 124 height 24
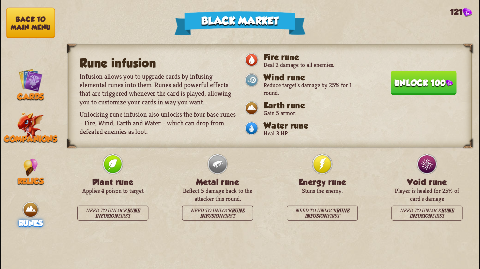
click at [45, 35] on button "Back to main menu" at bounding box center [30, 23] width 49 height 31
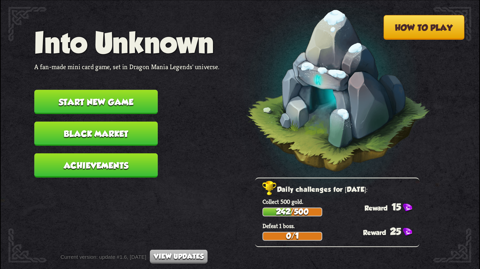
click at [110, 96] on button "Start new game" at bounding box center [96, 102] width 124 height 24
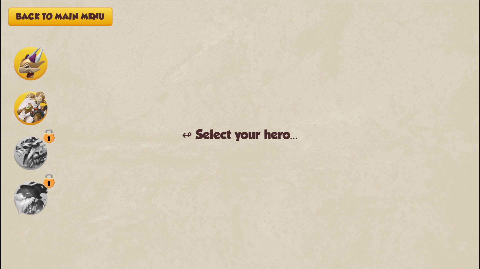
click at [17, 165] on img at bounding box center [31, 154] width 34 height 34
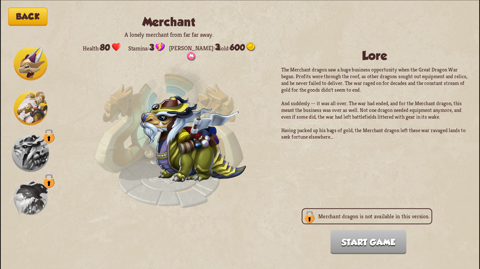
click at [31, 196] on img at bounding box center [31, 198] width 34 height 34
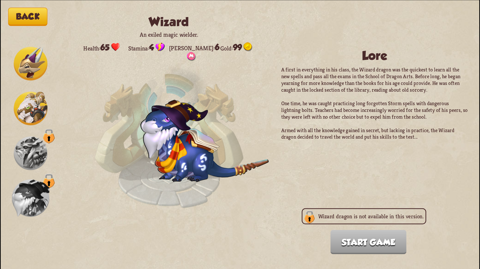
click at [31, 58] on img at bounding box center [31, 64] width 34 height 34
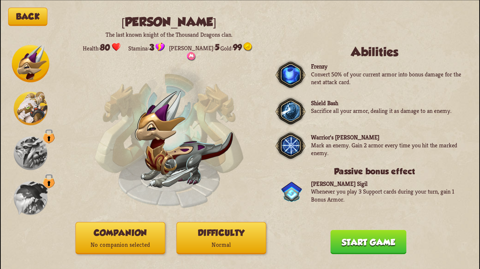
click at [37, 109] on img at bounding box center [31, 109] width 34 height 34
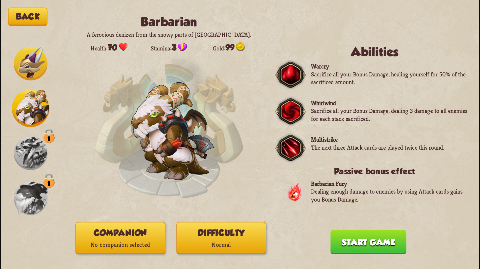
click at [34, 52] on img at bounding box center [31, 64] width 34 height 34
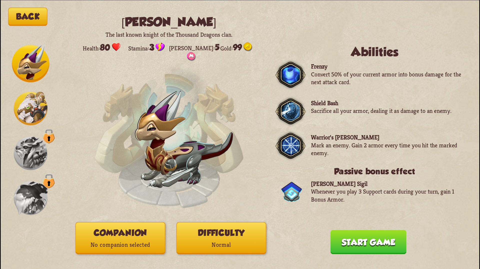
click at [37, 112] on img at bounding box center [31, 109] width 34 height 34
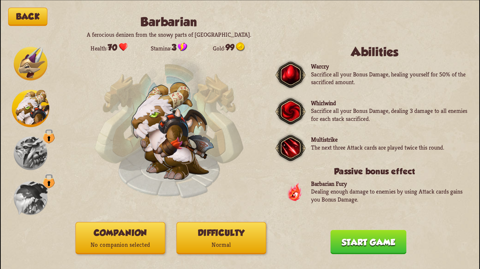
click at [25, 58] on img at bounding box center [31, 64] width 34 height 34
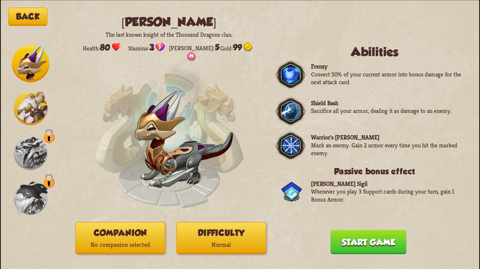
click at [25, 92] on div at bounding box center [31, 109] width 38 height 38
click at [27, 109] on img at bounding box center [31, 109] width 34 height 34
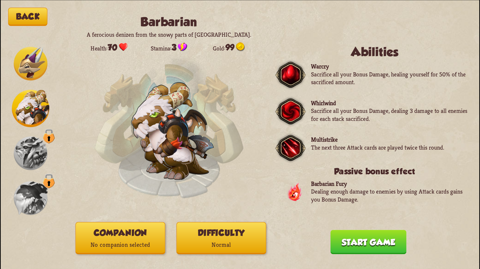
click at [28, 62] on img at bounding box center [31, 64] width 34 height 34
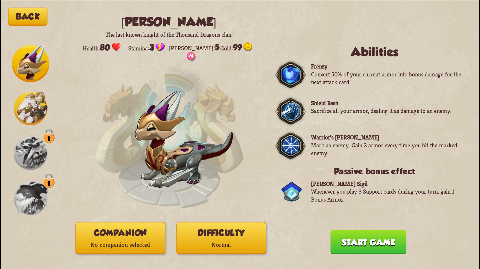
click at [27, 144] on img at bounding box center [31, 154] width 34 height 34
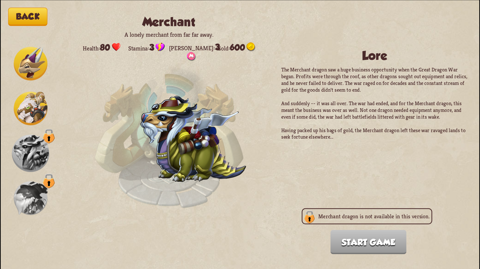
click at [32, 193] on img at bounding box center [31, 198] width 34 height 34
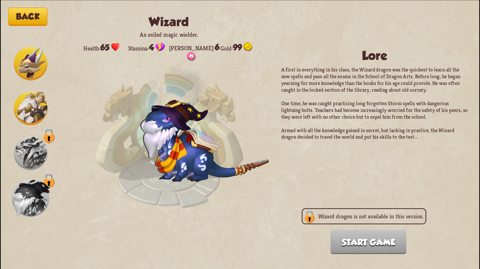
click at [35, 64] on img at bounding box center [31, 64] width 34 height 34
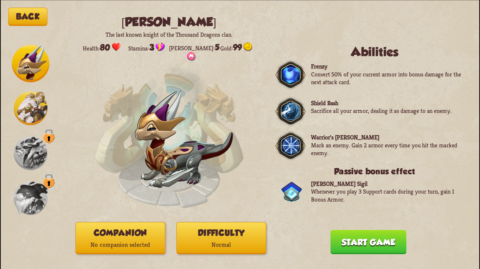
click at [28, 20] on button "Back" at bounding box center [27, 17] width 39 height 18
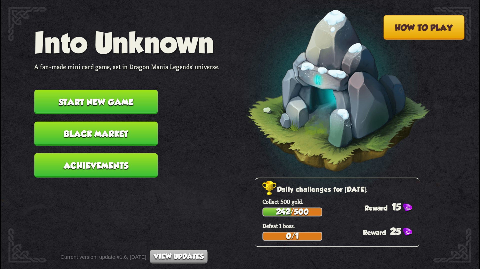
click at [116, 129] on button "Black Market" at bounding box center [96, 134] width 124 height 24
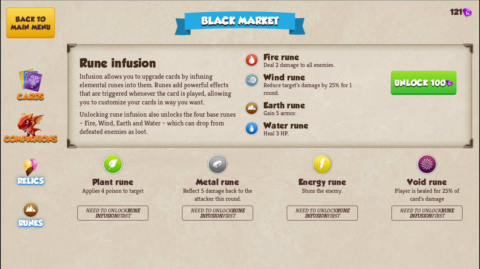
click at [30, 167] on img at bounding box center [31, 168] width 15 height 18
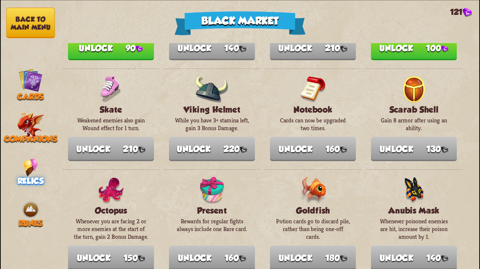
scroll to position [250, 0]
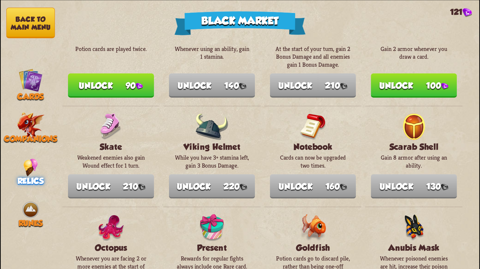
click at [3, 24] on nav "Back to main menu Cards Companions Relics Runes" at bounding box center [31, 134] width 60 height 269
click at [29, 29] on button "Back to main menu" at bounding box center [30, 23] width 49 height 31
